Goal: Task Accomplishment & Management: Use online tool/utility

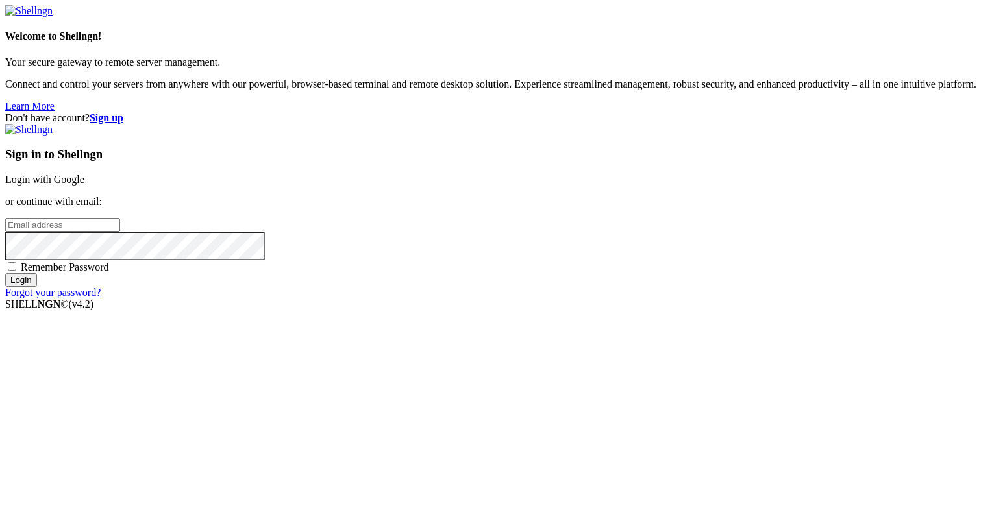
click at [120, 232] on input "email" at bounding box center [62, 225] width 115 height 14
click at [120, 232] on input "j" at bounding box center [62, 225] width 115 height 14
type input "j"
type input "[PERSON_NAME][EMAIL_ADDRESS][DOMAIN_NAME]"
click at [5, 273] on input "Login" at bounding box center [21, 280] width 32 height 14
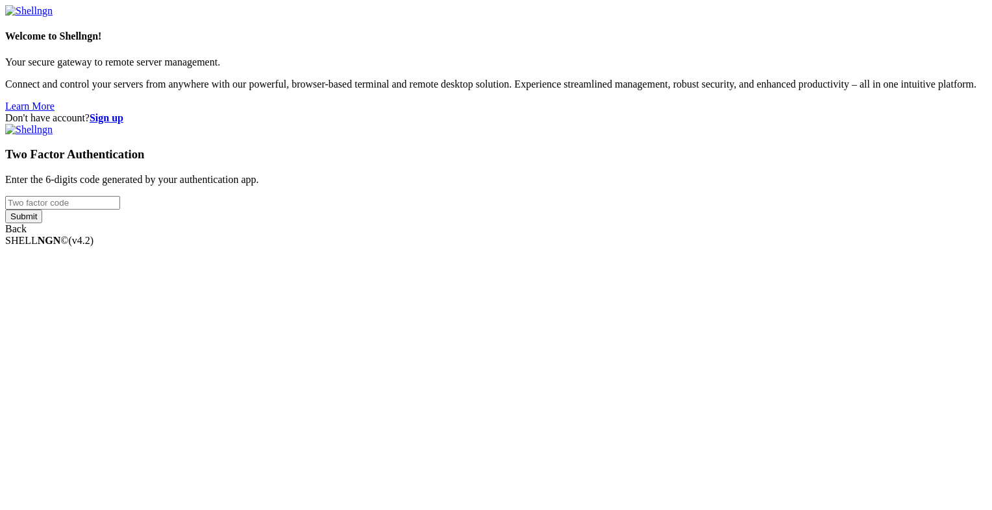
click at [120, 210] on input "number" at bounding box center [62, 203] width 115 height 14
type input "842071"
click at [5, 210] on input "Submit" at bounding box center [23, 217] width 37 height 14
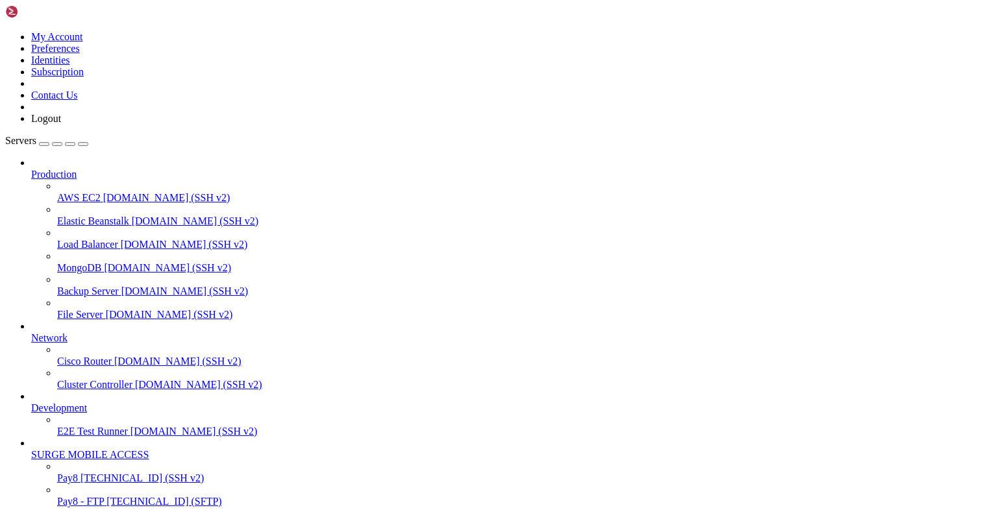
click at [31, 169] on icon at bounding box center [31, 169] width 0 height 0
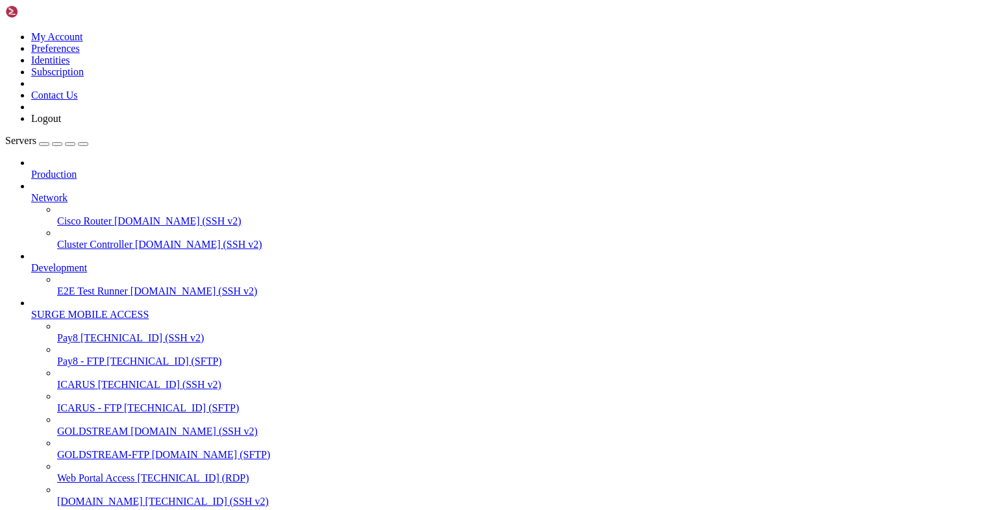
click at [67, 192] on span "Network" at bounding box center [49, 197] width 36 height 11
click at [77, 262] on span "Development" at bounding box center [59, 267] width 56 height 11
click at [106, 359] on span "[TECHNICAL_ID] (SFTP)" at bounding box center [163, 361] width 115 height 11
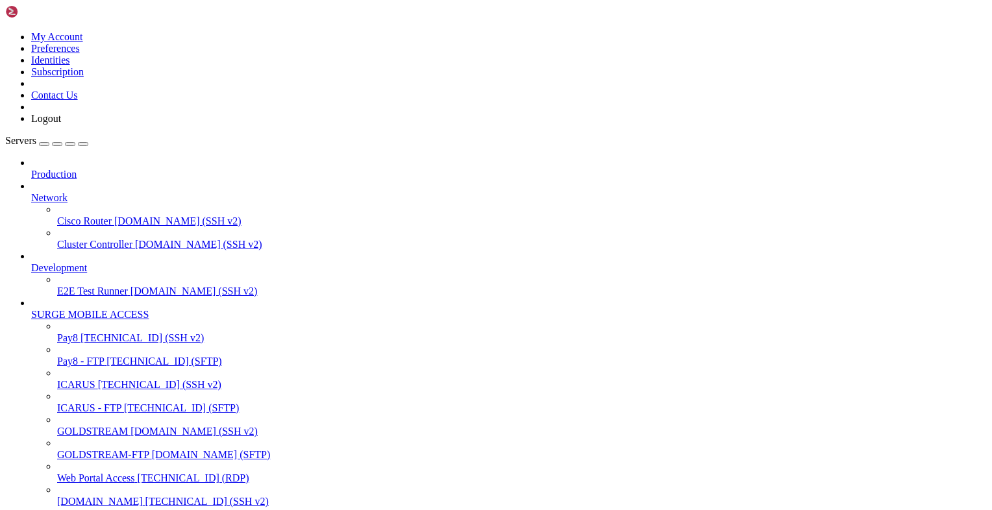
type input "/var/www/html/transact/app/Controllers"
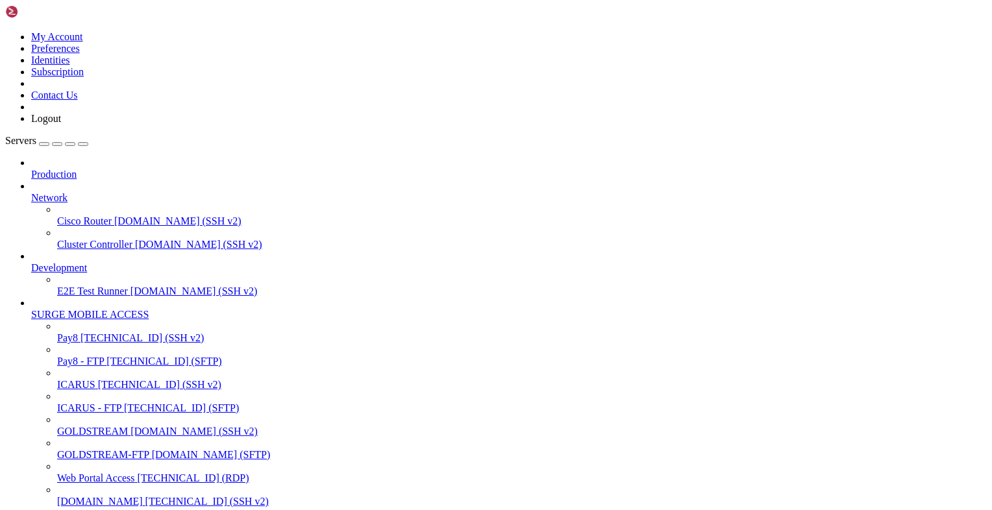
type textarea "$response['message'] = "Invalid Digest";"
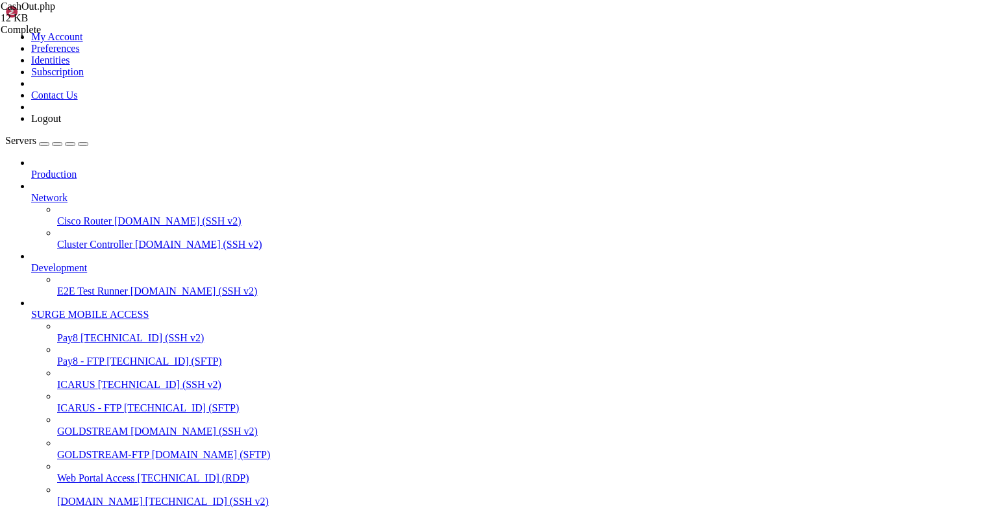
scroll to position [0, 10]
type textarea "if(isset($_GET['dev'])){"
type textarea "}"
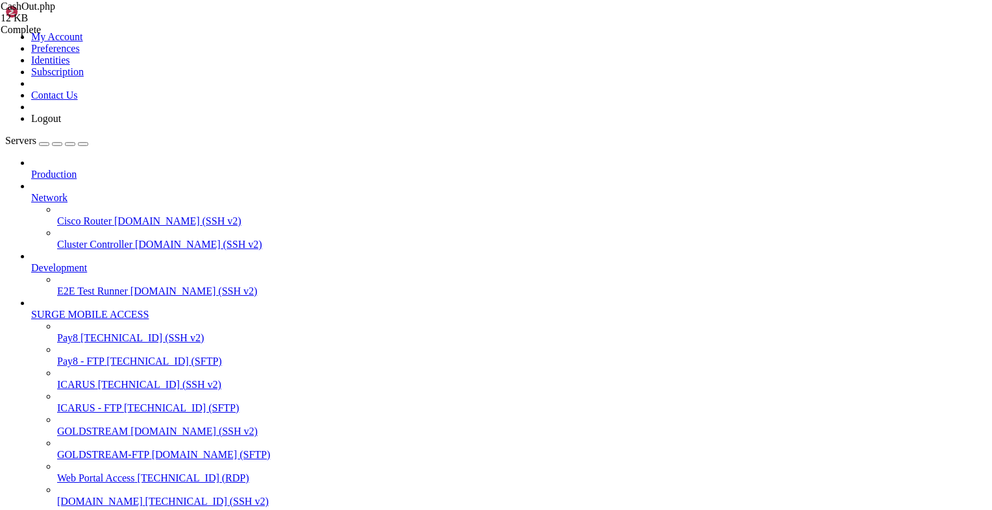
type textarea "//"
type textarea "}"
type textarea "$response['_'] = "$computedDigest";"
